Goal: Connect with others: Connect with others

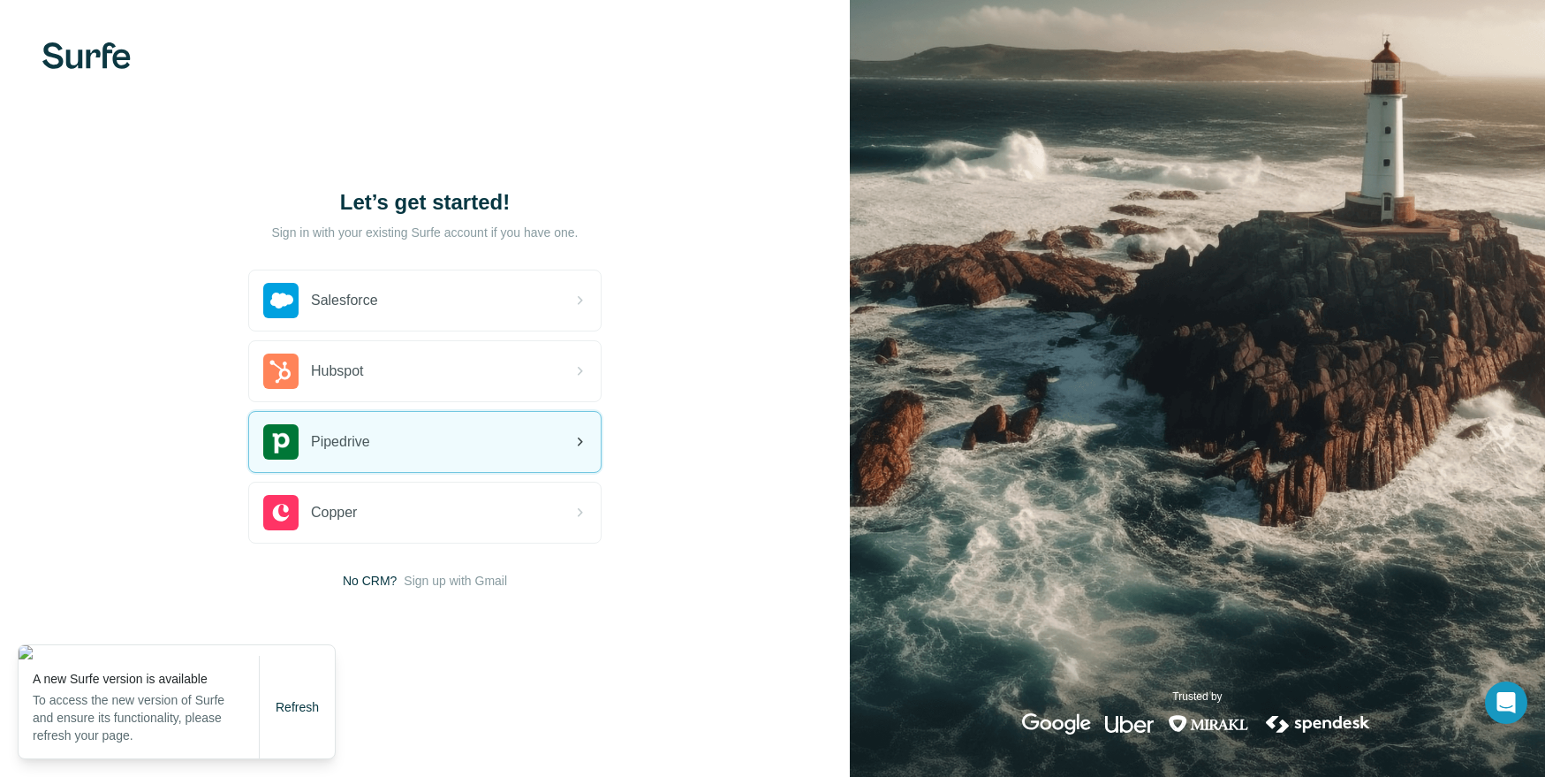
click at [431, 439] on div "Pipedrive" at bounding box center [425, 442] width 352 height 60
